Goal: Task Accomplishment & Management: Manage account settings

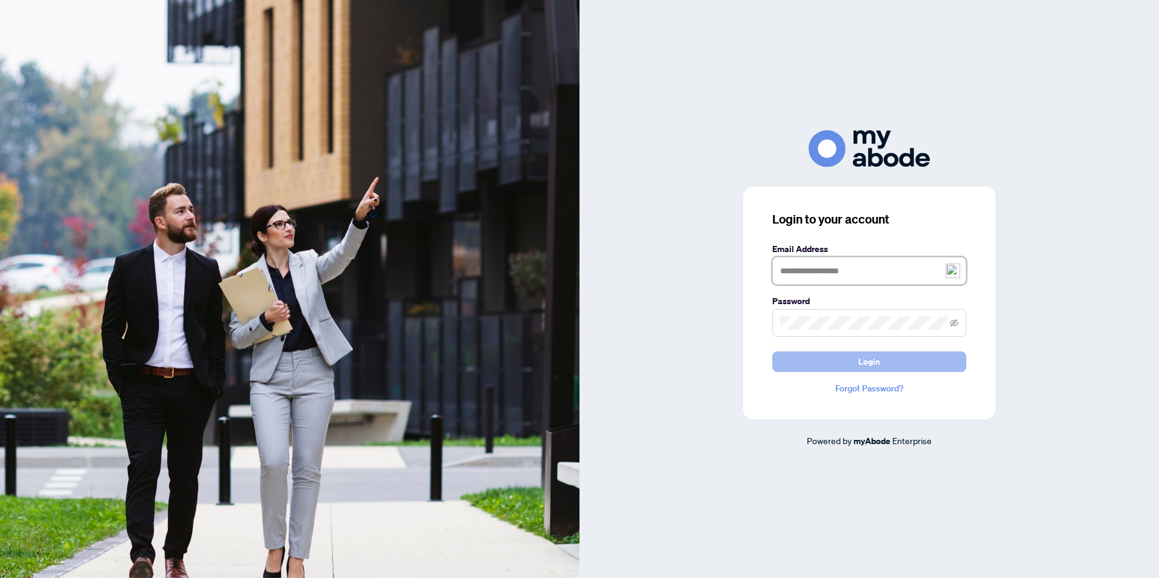
type input "**********"
click at [879, 371] on span "Login" at bounding box center [869, 361] width 22 height 19
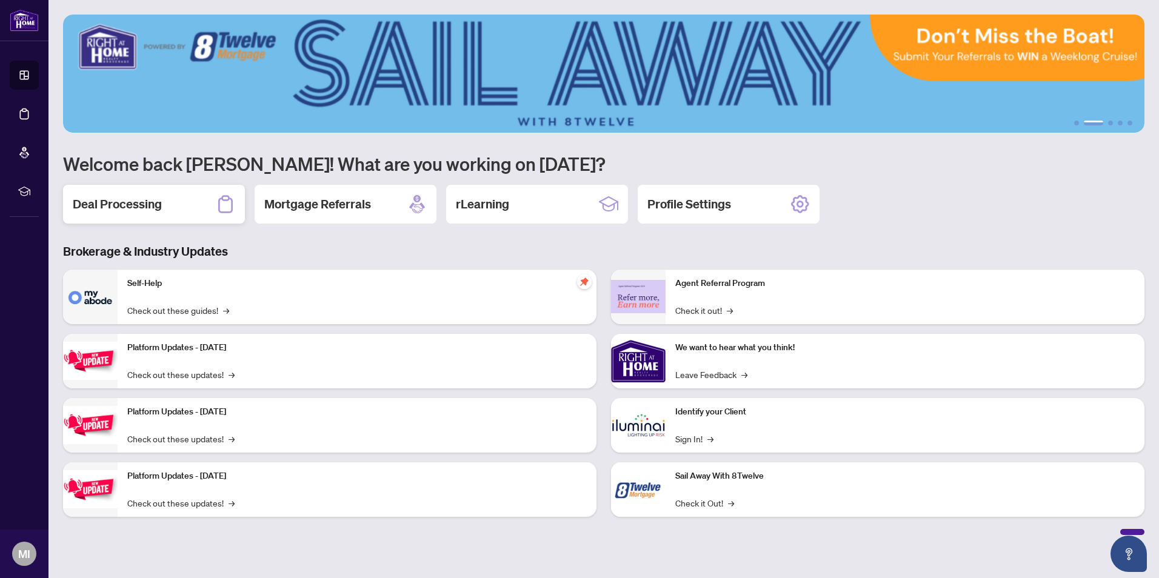
click at [156, 209] on h2 "Deal Processing" at bounding box center [117, 204] width 89 height 17
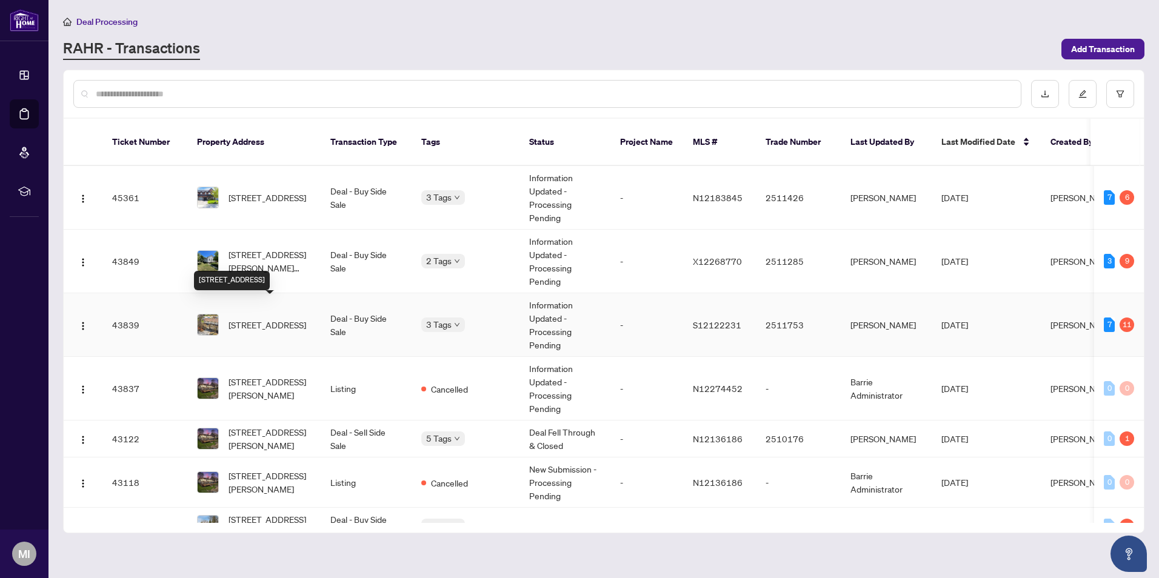
click at [264, 318] on span "[STREET_ADDRESS]" at bounding box center [268, 324] width 78 height 13
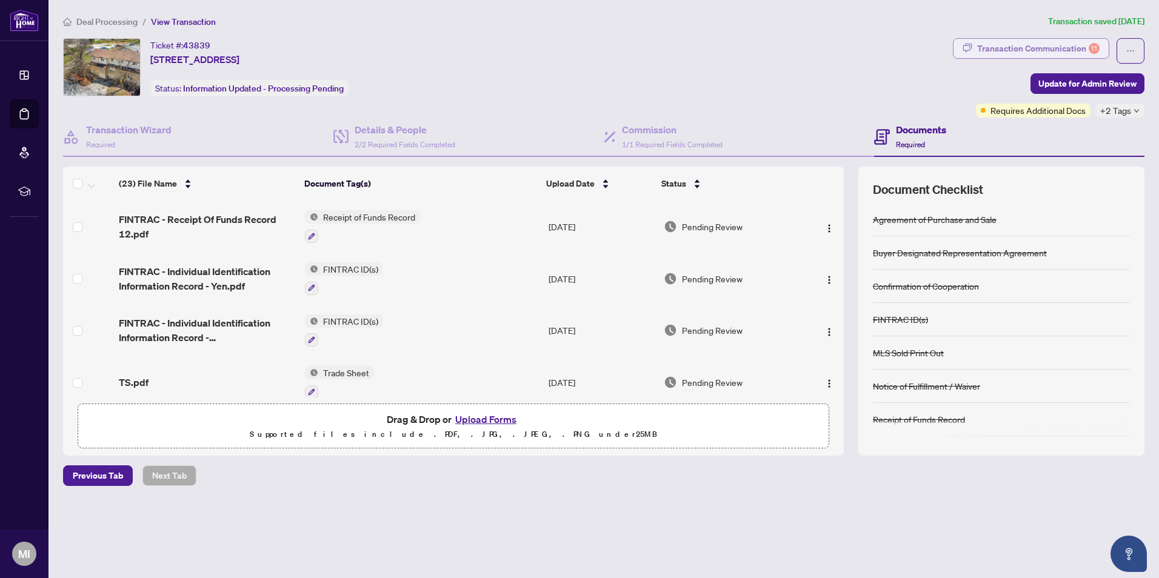
click at [1063, 46] on div "Transaction Communication 11" at bounding box center [1038, 48] width 122 height 19
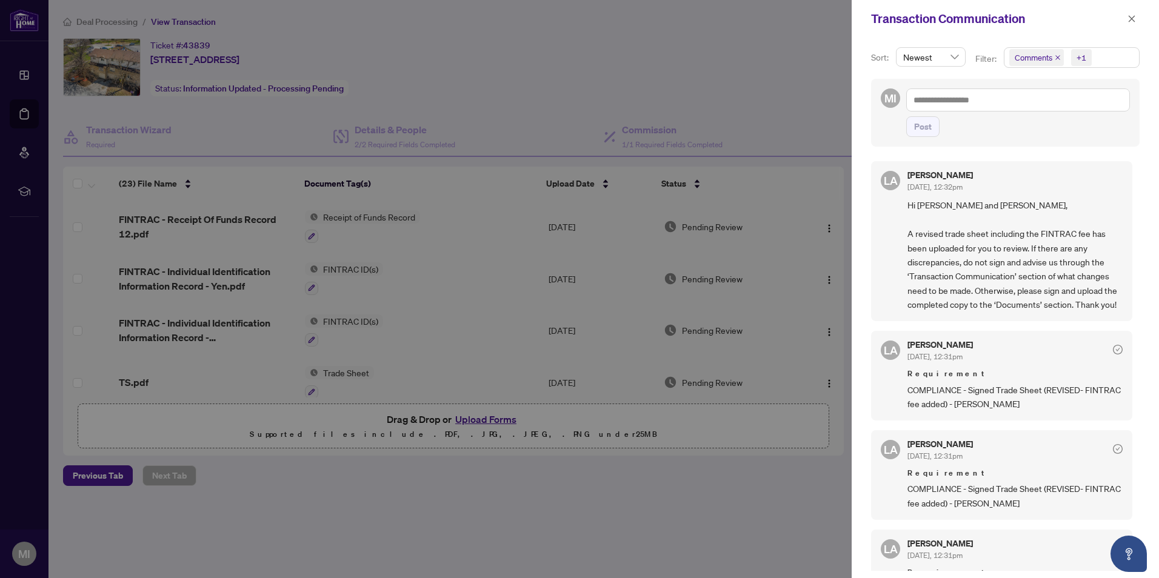
click at [1051, 54] on span "Comments" at bounding box center [1034, 58] width 38 height 12
click at [1012, 141] on span "Select Activity History" at bounding box center [1016, 142] width 10 height 10
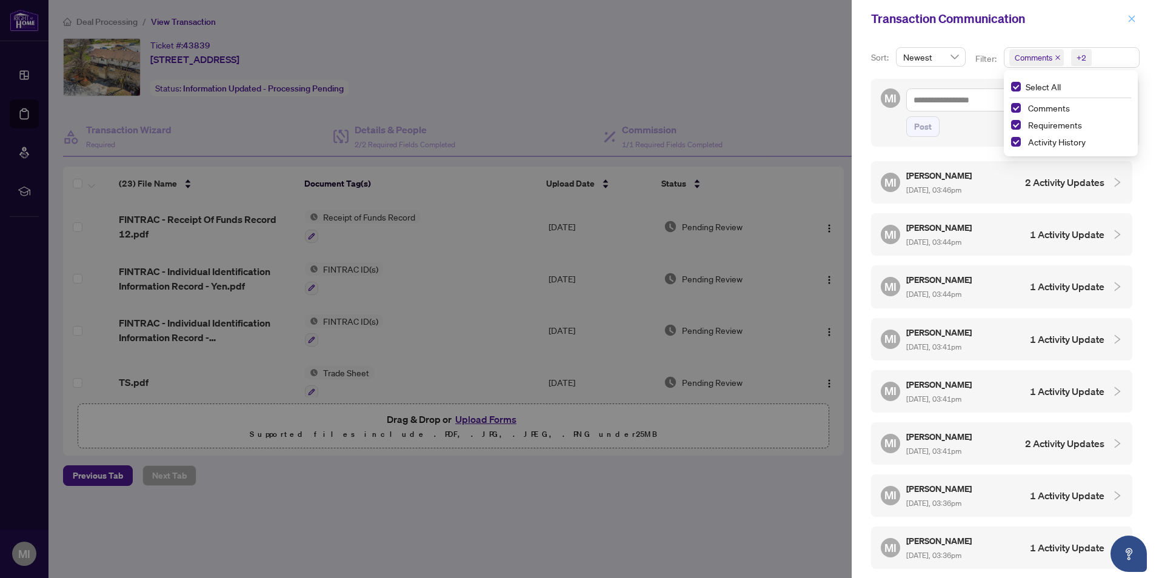
click at [1132, 16] on icon "close" at bounding box center [1132, 19] width 8 height 8
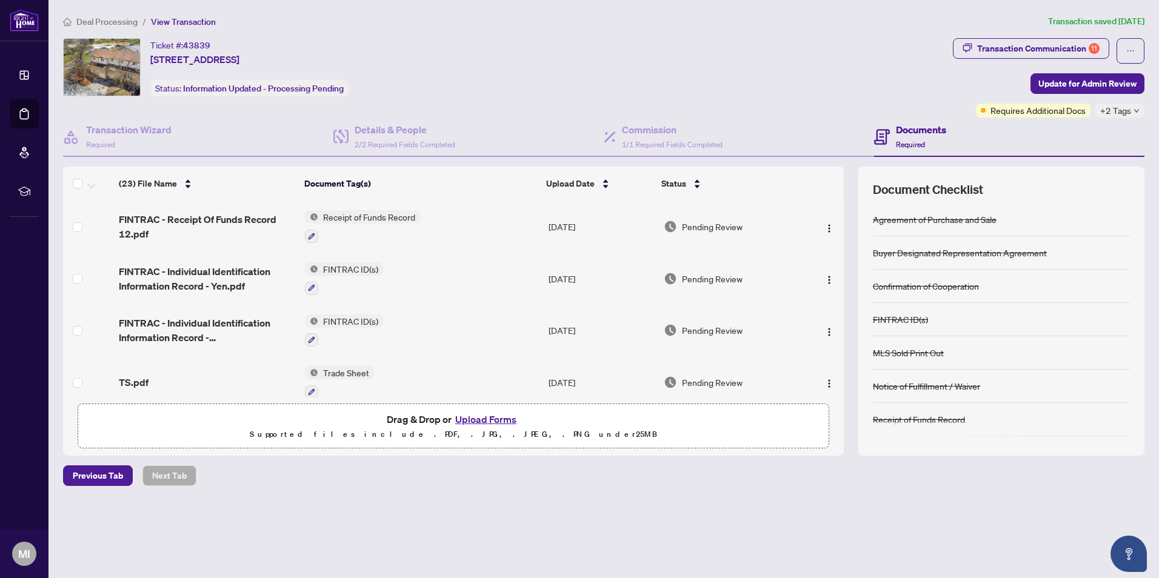
click at [1122, 111] on span "+2 Tags" at bounding box center [1115, 111] width 31 height 14
click at [886, 102] on div "Ticket #: 43839 [STREET_ADDRESS] Status: Information Updated - Processing Pendi…" at bounding box center [506, 77] width 890 height 79
